Goal: Navigation & Orientation: Find specific page/section

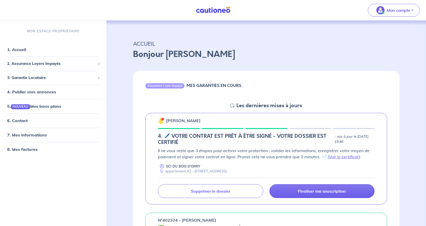
click at [211, 7] on img at bounding box center [213, 10] width 38 height 6
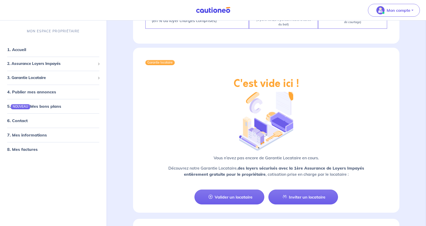
scroll to position [236, 0]
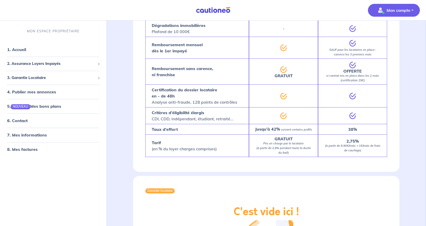
click at [390, 14] on span "Mon compte" at bounding box center [393, 10] width 36 height 8
click at [395, 32] on link "Mes informations" at bounding box center [389, 32] width 41 height 8
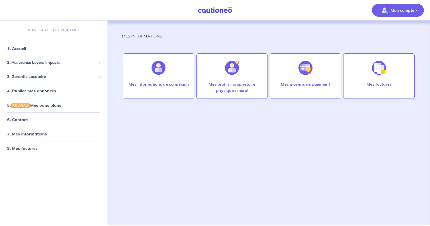
click at [398, 12] on p "Mon compte" at bounding box center [403, 10] width 24 height 6
click at [396, 30] on link "Mes informations" at bounding box center [392, 32] width 41 height 8
click at [13, 50] on link "1. Accueil" at bounding box center [16, 48] width 19 height 5
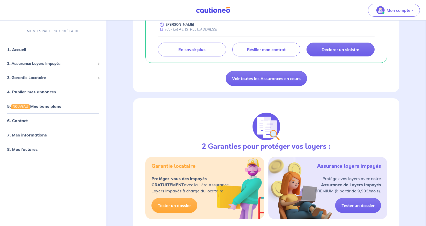
scroll to position [512, 0]
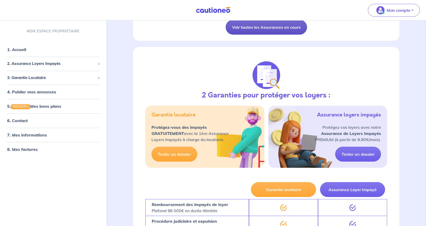
click at [272, 28] on link "Voir toutes les Assurances en cours" at bounding box center [266, 27] width 81 height 15
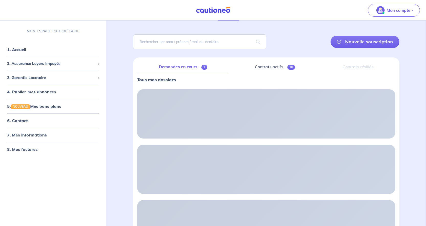
scroll to position [12, 0]
